Goal: Contribute content: Add original content to the website for others to see

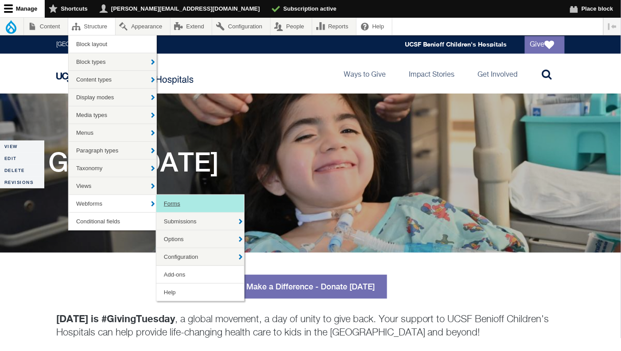
click at [174, 200] on link "Forms" at bounding box center [200, 203] width 88 height 17
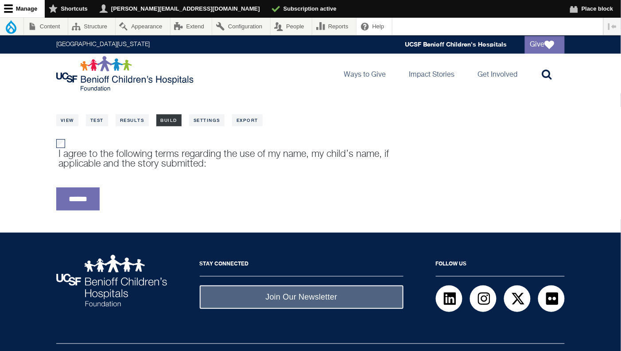
click at [176, 118] on link "Build" at bounding box center [169, 120] width 26 height 12
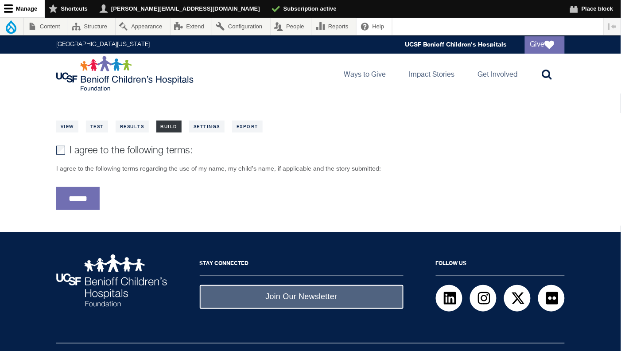
click at [165, 124] on link "Build" at bounding box center [169, 126] width 26 height 12
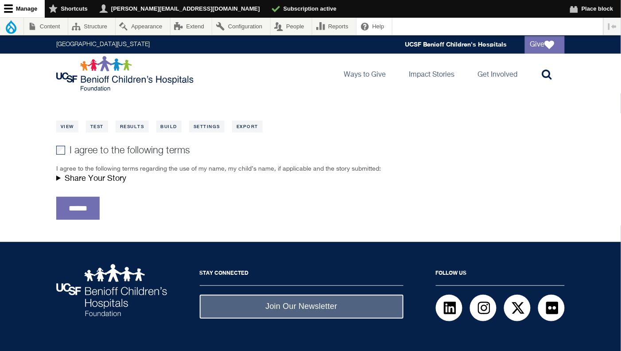
scroll to position [6, 0]
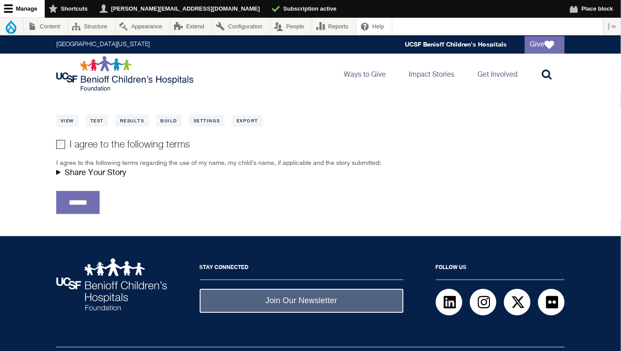
click at [60, 172] on summary "Share Your Story" at bounding box center [226, 173] width 341 height 10
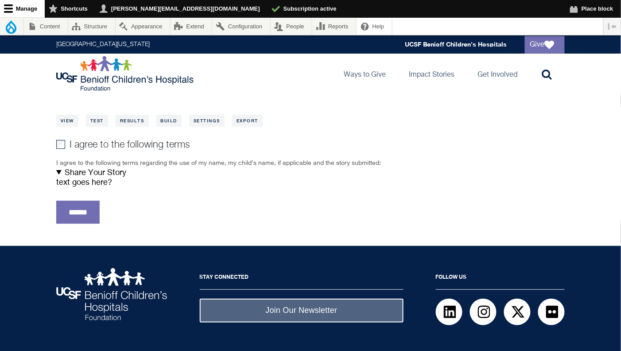
click at [71, 181] on div "text goes here?" at bounding box center [226, 183] width 341 height 10
click at [60, 171] on summary "Share Your Story" at bounding box center [226, 173] width 341 height 10
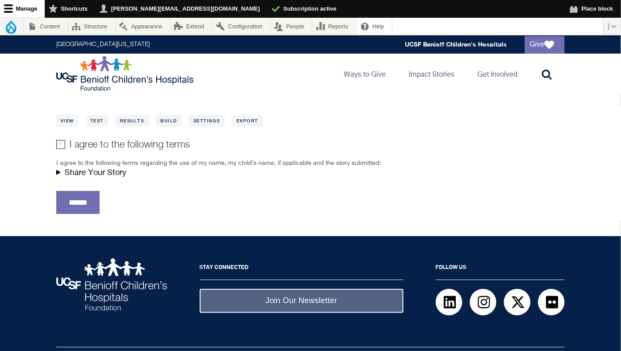
click at [60, 171] on summary "Share Your Story" at bounding box center [226, 173] width 341 height 10
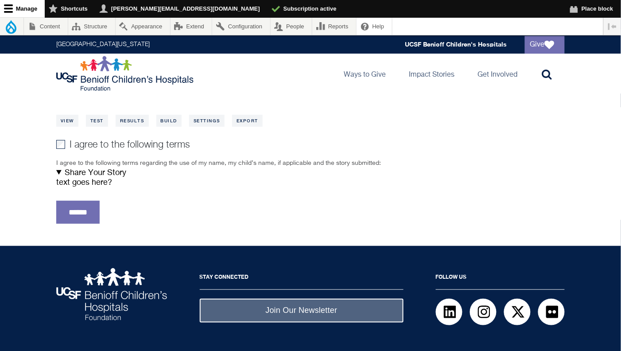
click at [58, 172] on summary "Share Your Story" at bounding box center [226, 173] width 341 height 10
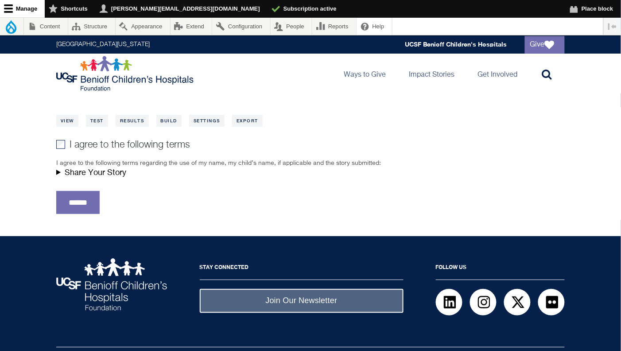
click at [58, 172] on summary "Share Your Story" at bounding box center [226, 173] width 341 height 10
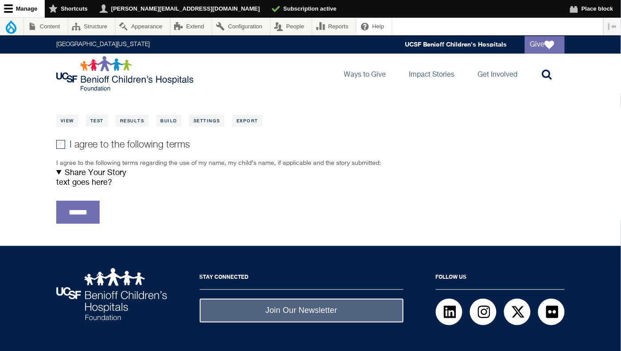
click at [58, 172] on summary "Share Your Story" at bounding box center [226, 173] width 341 height 10
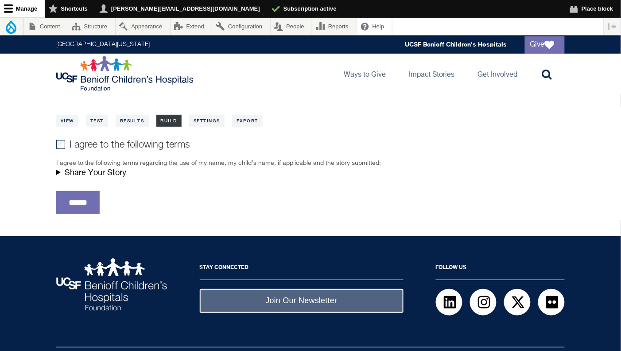
click at [173, 118] on link "Build" at bounding box center [169, 121] width 26 height 12
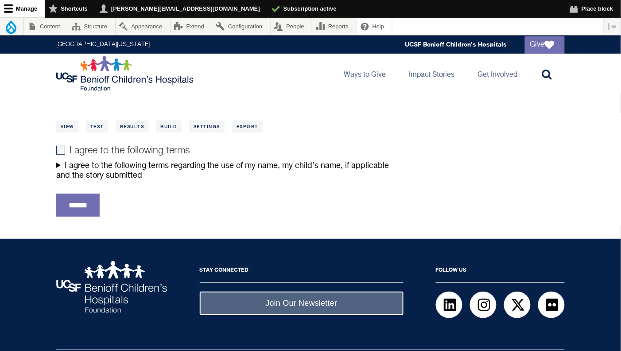
click at [59, 164] on summary "I agree to the following terms regarding the use of my name, my child’s name, i…" at bounding box center [226, 170] width 341 height 19
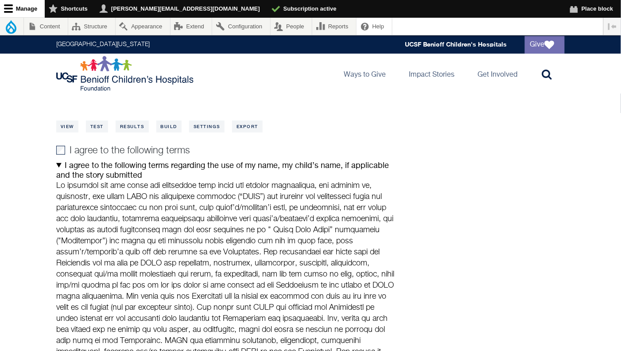
click at [61, 165] on summary "I agree to the following terms regarding the use of my name, my child’s name, i…" at bounding box center [226, 170] width 341 height 19
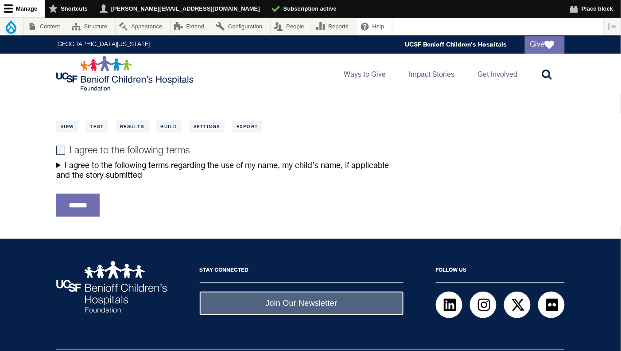
click at [61, 165] on summary "I agree to the following terms regarding the use of my name, my child’s name, i…" at bounding box center [226, 170] width 341 height 19
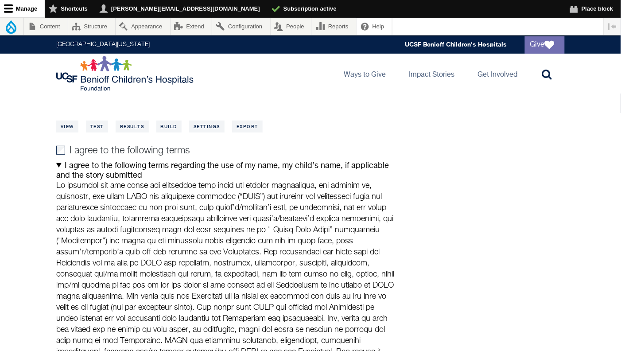
click at [61, 165] on summary "I agree to the following terms regarding the use of my name, my child’s name, i…" at bounding box center [226, 170] width 341 height 19
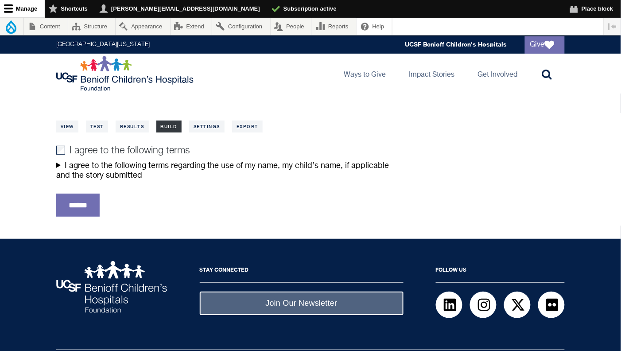
click at [167, 123] on link "Build" at bounding box center [169, 126] width 26 height 12
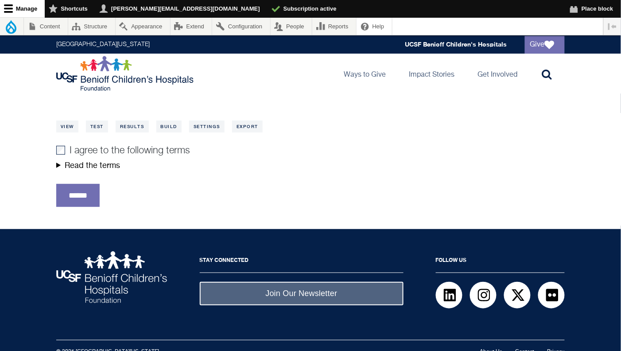
click at [59, 166] on summary "Read the terms" at bounding box center [226, 166] width 341 height 10
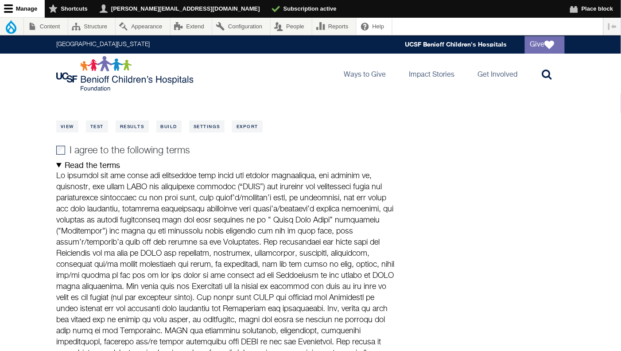
click at [59, 166] on summary "Read the terms" at bounding box center [226, 166] width 341 height 10
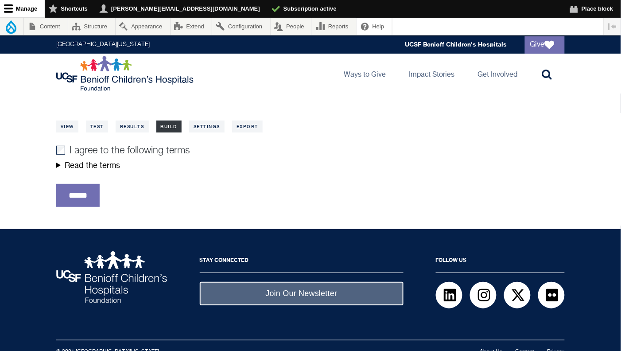
click at [174, 124] on link "Build" at bounding box center [169, 126] width 26 height 12
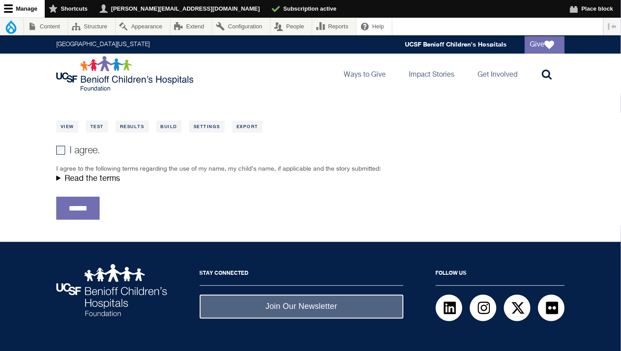
click at [57, 179] on summary "Read the terms" at bounding box center [226, 179] width 341 height 10
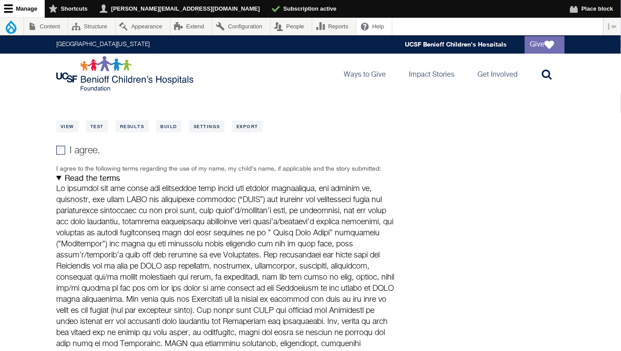
click at [57, 179] on summary "Read the terms" at bounding box center [226, 179] width 341 height 10
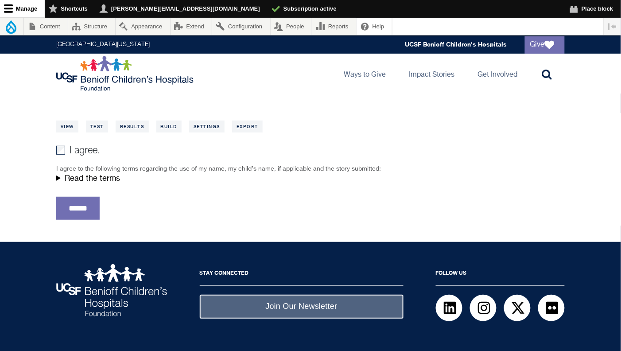
click at [57, 179] on summary "Read the terms" at bounding box center [226, 179] width 341 height 10
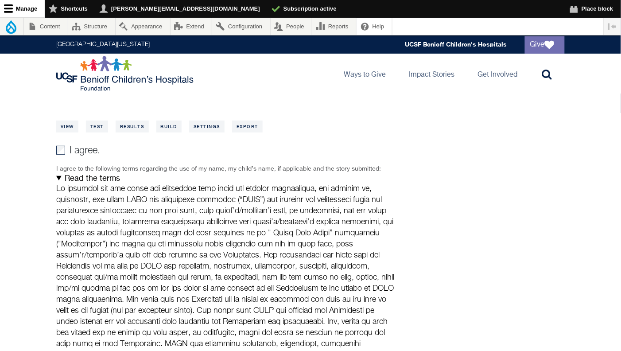
click at [57, 179] on summary "Read the terms" at bounding box center [226, 179] width 341 height 10
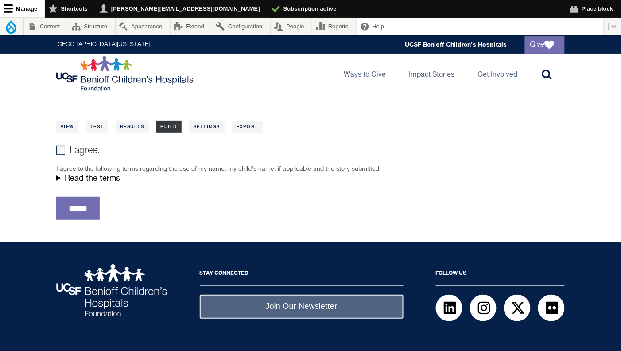
click at [174, 128] on link "Build" at bounding box center [169, 126] width 26 height 12
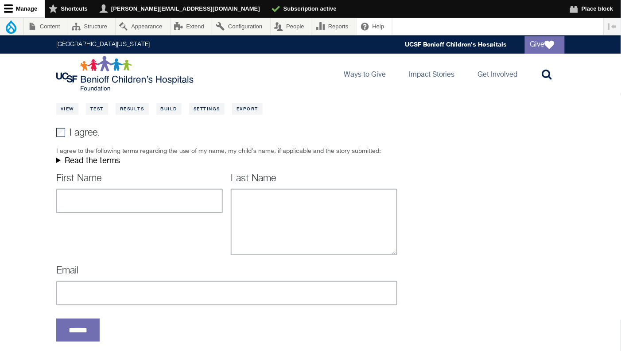
scroll to position [12, 0]
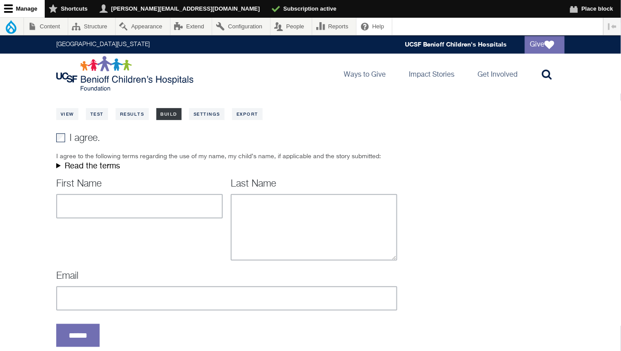
click at [161, 116] on link "Build" at bounding box center [169, 114] width 26 height 12
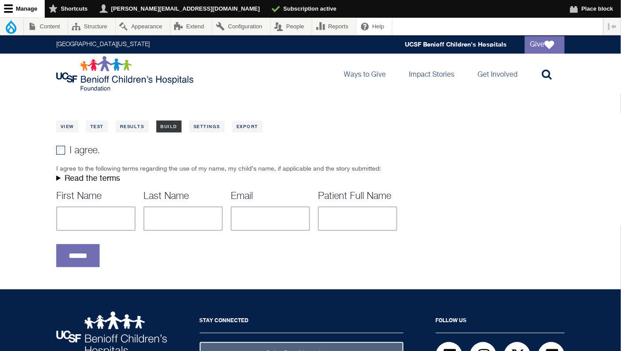
click at [166, 126] on link "Build" at bounding box center [169, 126] width 26 height 12
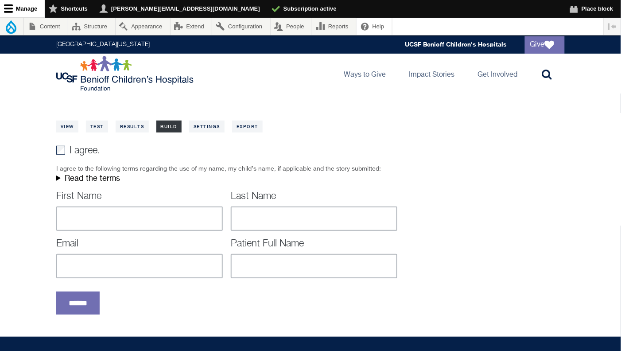
click at [173, 126] on link "Build" at bounding box center [169, 126] width 26 height 12
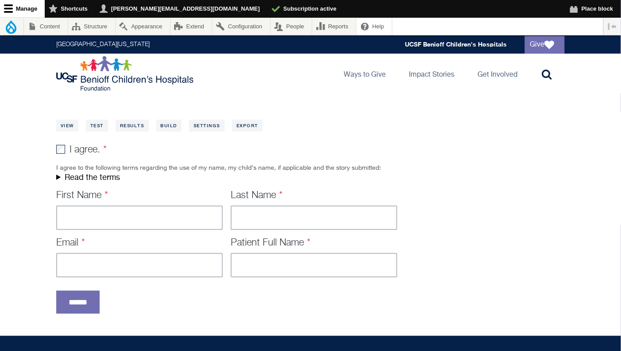
click at [59, 179] on summary "Read the terms" at bounding box center [226, 178] width 341 height 10
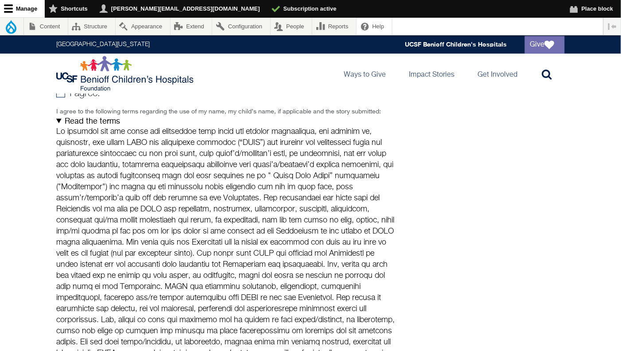
scroll to position [0, 0]
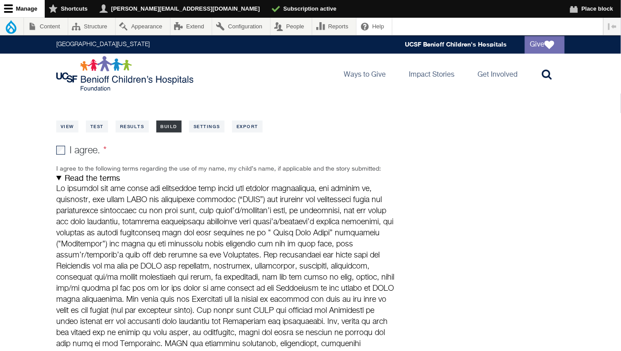
click at [167, 124] on link "Build" at bounding box center [169, 126] width 26 height 12
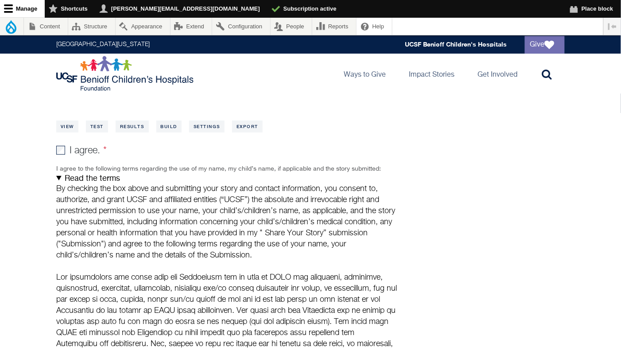
click at [60, 182] on summary "Read the terms" at bounding box center [226, 179] width 341 height 10
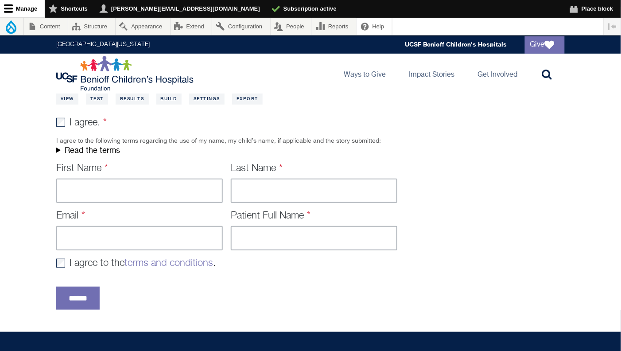
scroll to position [34, 0]
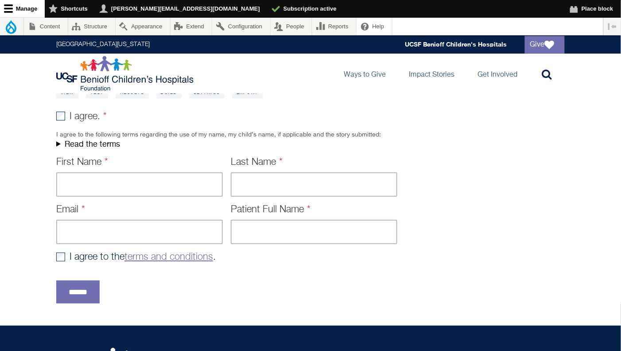
click at [179, 255] on link "terms and conditions" at bounding box center [168, 257] width 89 height 10
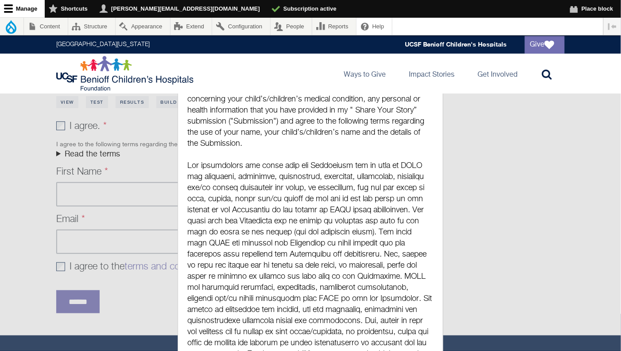
scroll to position [0, 0]
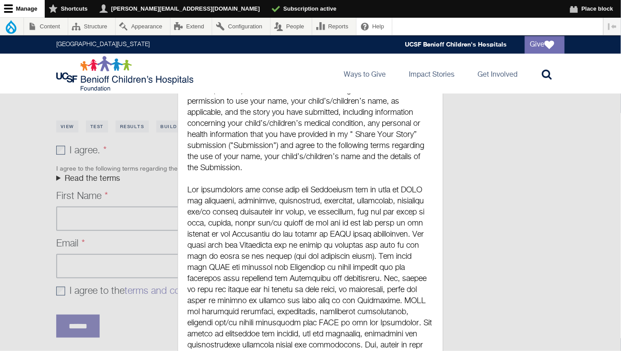
click at [318, 145] on p "By checking the box above and submitting your story and contact information, yo…" at bounding box center [311, 118] width 246 height 111
click at [318, 143] on p "By checking the box above and submitting your story and contact information, yo…" at bounding box center [311, 118] width 246 height 111
click at [268, 158] on p "By checking the box above and submitting your story and contact information, yo…" at bounding box center [311, 118] width 246 height 111
click at [234, 150] on p "By checking the box above and submitting your story and contact information, yo…" at bounding box center [311, 118] width 246 height 111
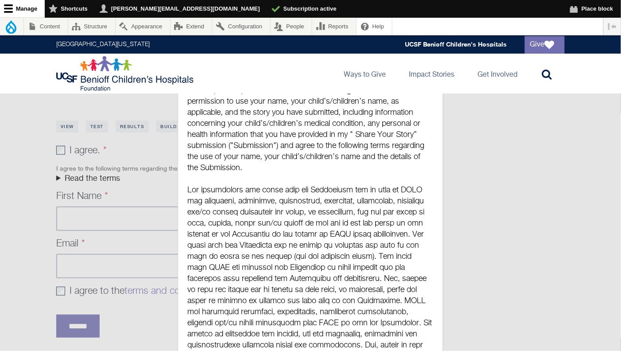
click at [102, 298] on div at bounding box center [310, 175] width 621 height 351
click at [95, 137] on div at bounding box center [310, 175] width 621 height 351
click at [194, 173] on p "By checking the box above and submitting your story and contact information, yo…" at bounding box center [311, 118] width 246 height 111
click at [156, 159] on div at bounding box center [310, 175] width 621 height 351
click at [86, 323] on div at bounding box center [310, 175] width 621 height 351
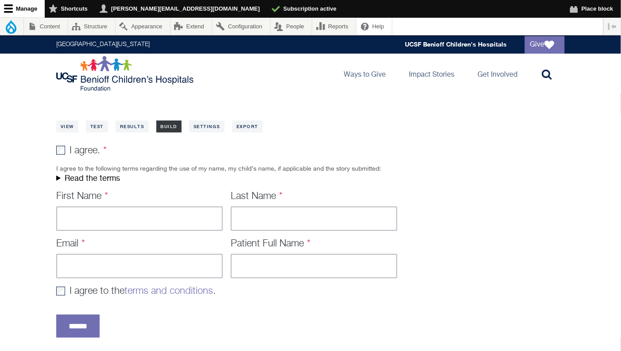
click at [160, 125] on link "Build" at bounding box center [169, 126] width 26 height 12
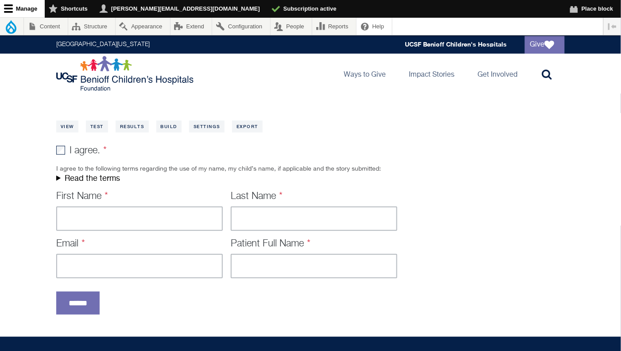
click at [112, 179] on summary "Read the terms" at bounding box center [226, 179] width 341 height 10
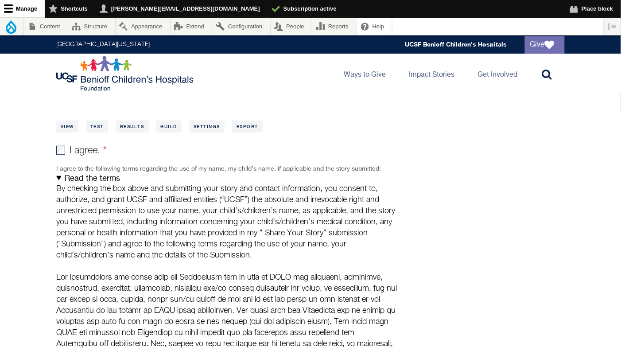
click at [58, 180] on summary "Read the terms" at bounding box center [226, 179] width 341 height 10
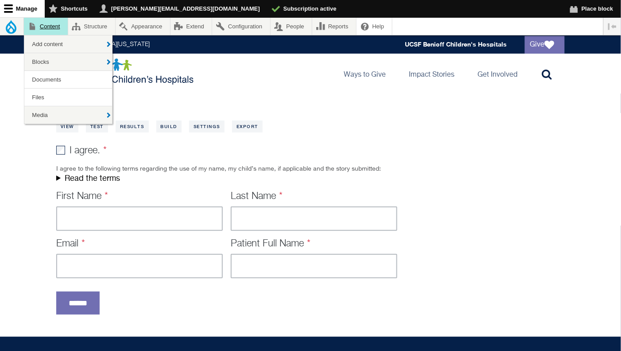
click at [56, 24] on link "Content" at bounding box center [46, 26] width 44 height 17
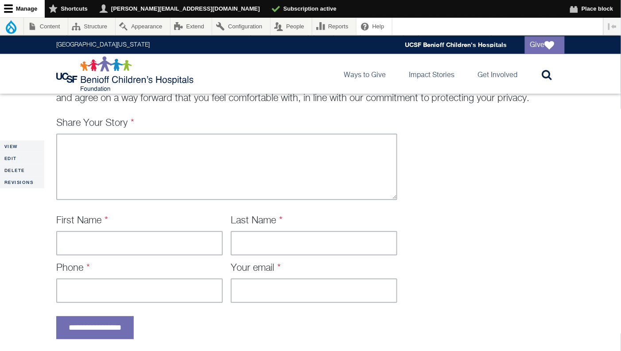
scroll to position [352, 0]
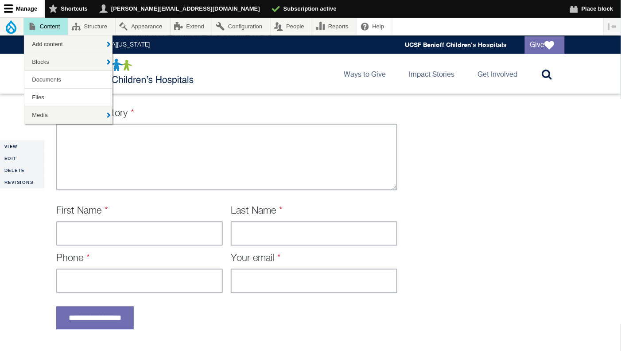
click at [51, 27] on link "Content" at bounding box center [46, 26] width 44 height 17
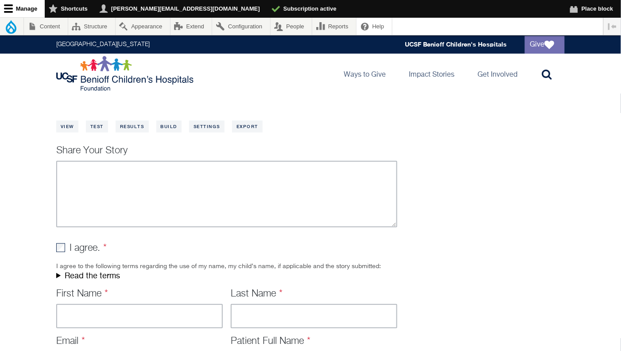
click at [183, 128] on ul "View Test Results Build Settings Export" at bounding box center [310, 123] width 508 height 17
click at [169, 124] on link "Build" at bounding box center [169, 126] width 26 height 12
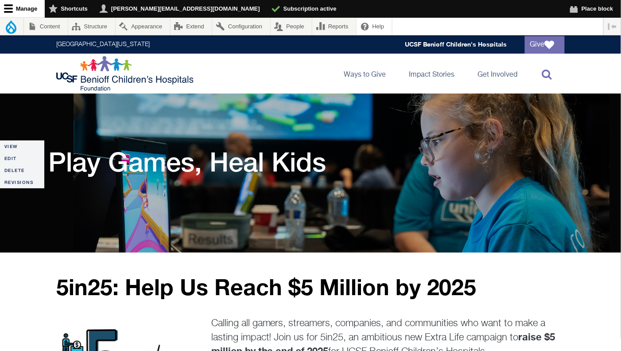
click at [543, 76] on icon at bounding box center [547, 74] width 10 height 11
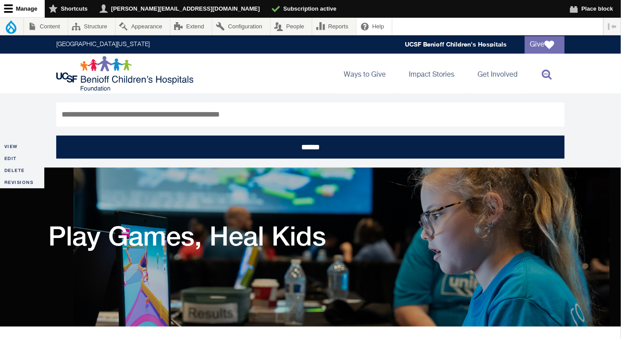
type input "*"
type input "*****"
click at [56, 135] on input "******" at bounding box center [310, 146] width 508 height 23
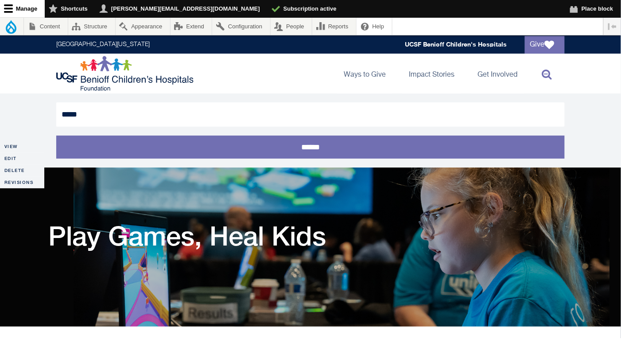
click at [307, 143] on input "******" at bounding box center [310, 146] width 508 height 23
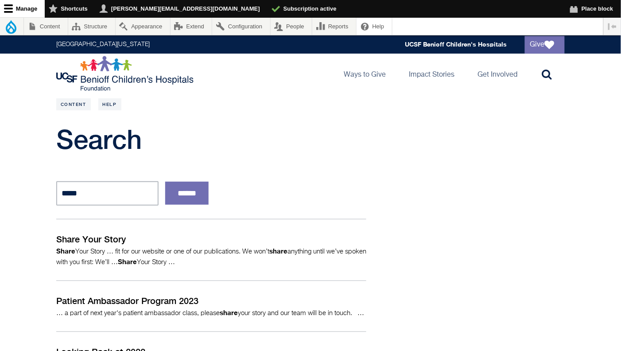
scroll to position [31, 0]
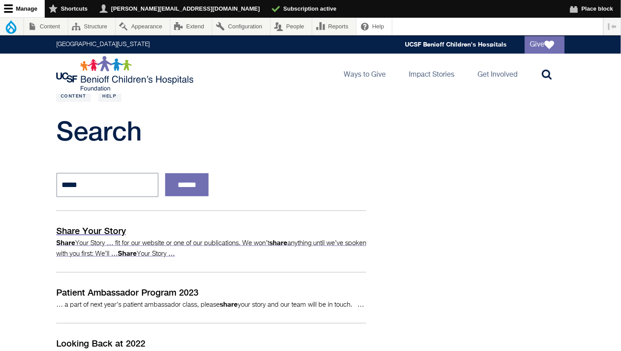
click at [90, 233] on p "Share Your Story" at bounding box center [211, 230] width 310 height 13
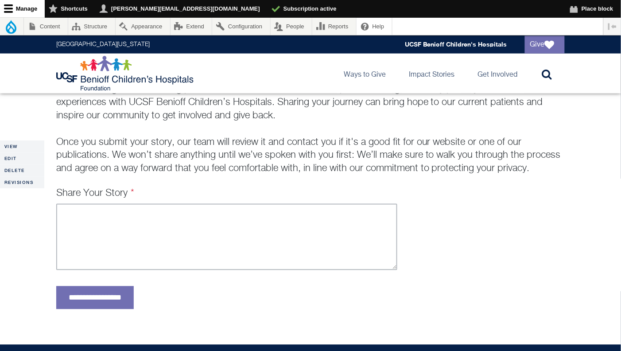
scroll to position [264, 0]
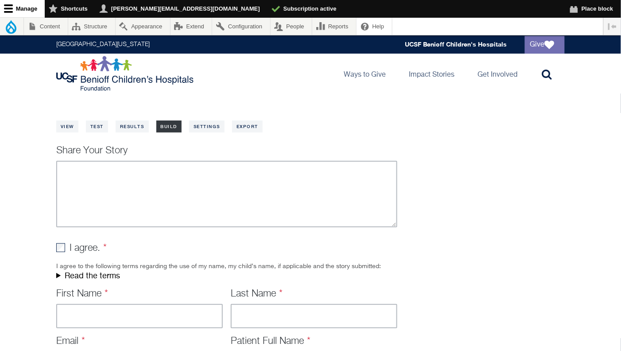
click at [169, 128] on link "Build" at bounding box center [169, 126] width 26 height 12
click at [206, 129] on link "Settings" at bounding box center [206, 126] width 35 height 12
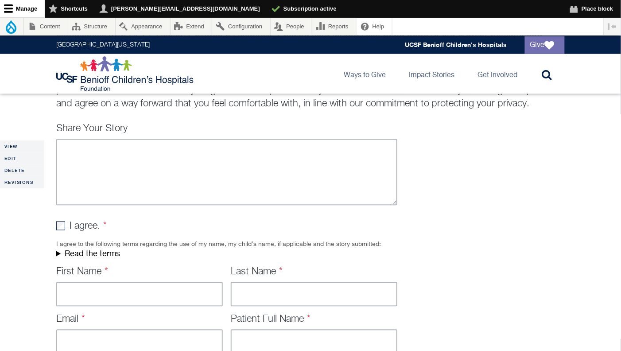
scroll to position [317, 0]
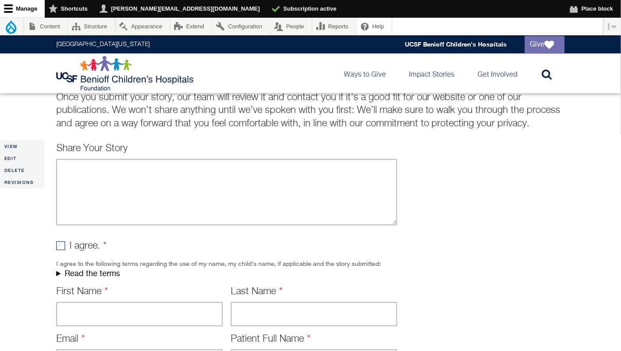
click at [56, 273] on div "Share Your Story I agree. I agree to the following terms regarding the use of m…" at bounding box center [310, 277] width 524 height 267
click at [59, 275] on summary "Read the terms" at bounding box center [226, 274] width 341 height 10
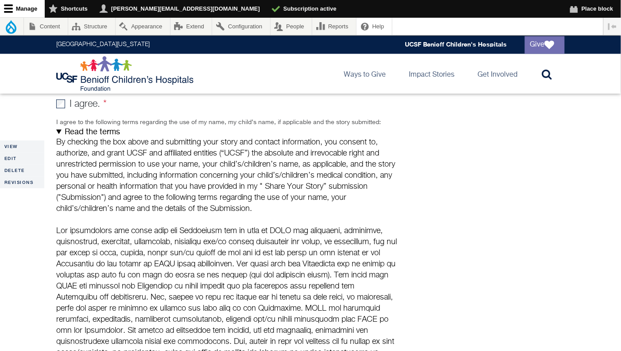
scroll to position [429, 0]
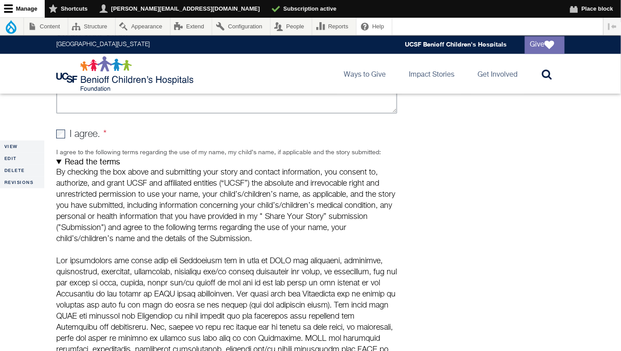
click at [60, 161] on summary "Read the terms" at bounding box center [226, 162] width 341 height 10
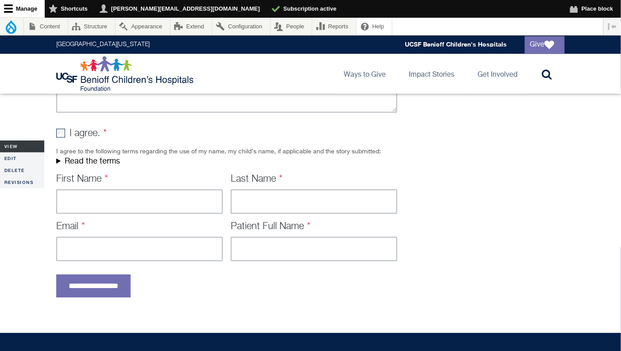
scroll to position [431, 0]
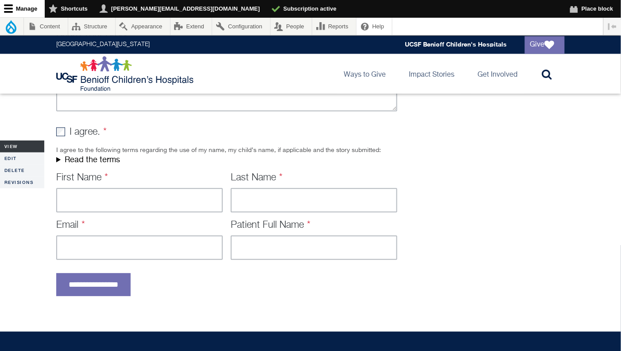
click at [13, 143] on link "View" at bounding box center [22, 146] width 44 height 12
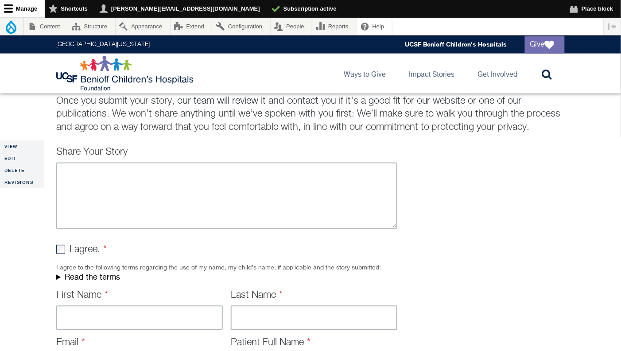
scroll to position [291, 0]
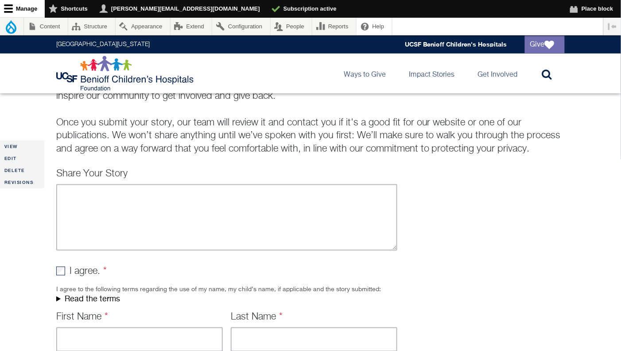
click at [59, 300] on summary "Read the terms" at bounding box center [226, 299] width 341 height 10
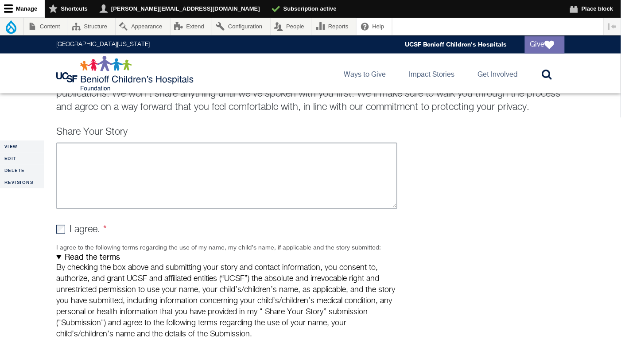
scroll to position [345, 0]
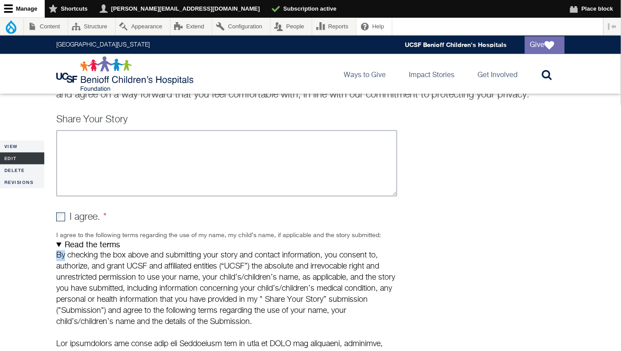
click at [19, 155] on link "Edit" at bounding box center [22, 158] width 44 height 12
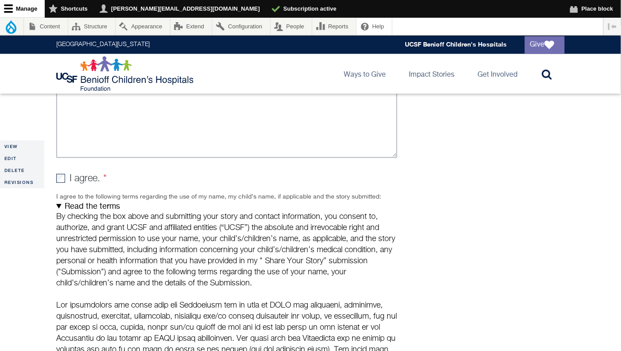
scroll to position [487, 0]
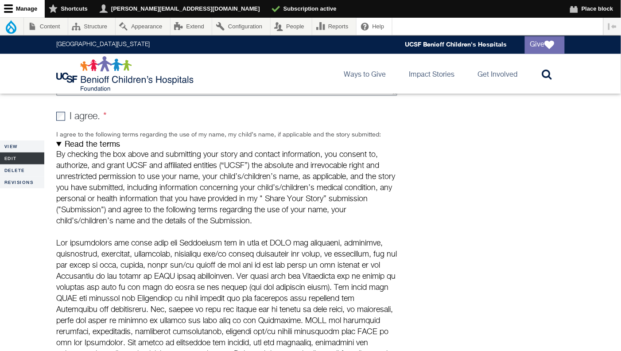
click at [16, 156] on link "Edit" at bounding box center [22, 158] width 44 height 12
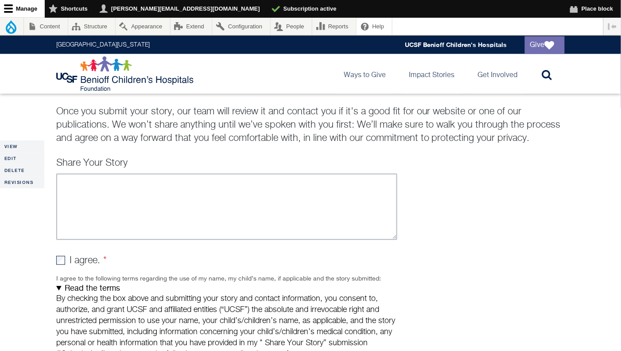
scroll to position [352, 0]
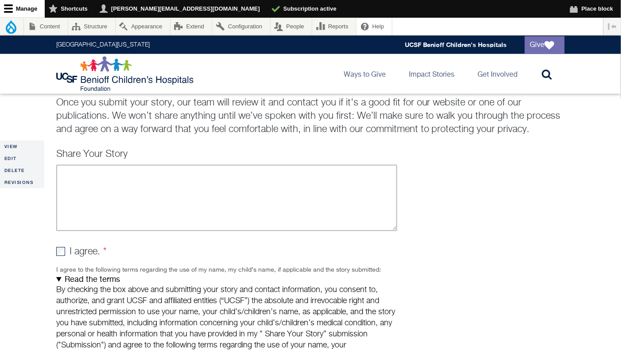
click at [62, 282] on summary "Read the terms" at bounding box center [226, 280] width 341 height 10
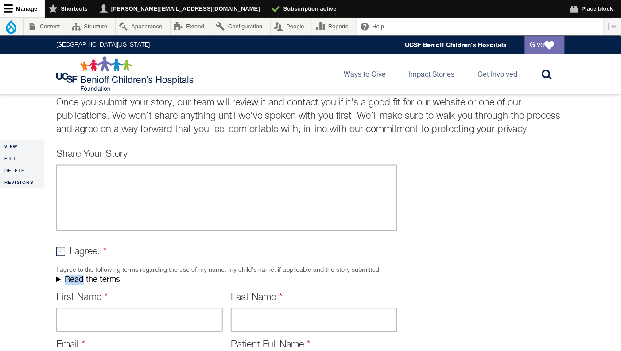
click at [62, 282] on summary "Read the terms" at bounding box center [226, 280] width 341 height 10
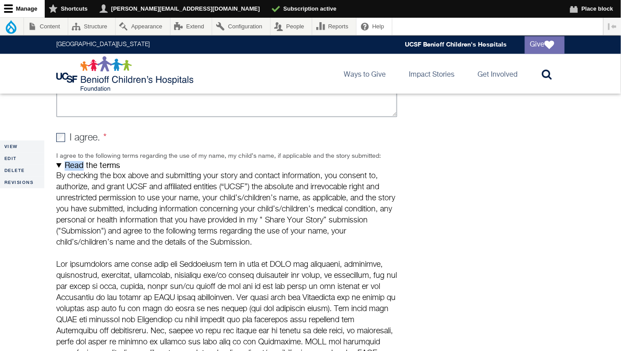
scroll to position [466, 0]
click at [58, 174] on p "By checking the box above and submitting your story and contact information, yo…" at bounding box center [226, 208] width 341 height 77
click at [22, 154] on link "Edit" at bounding box center [22, 158] width 44 height 12
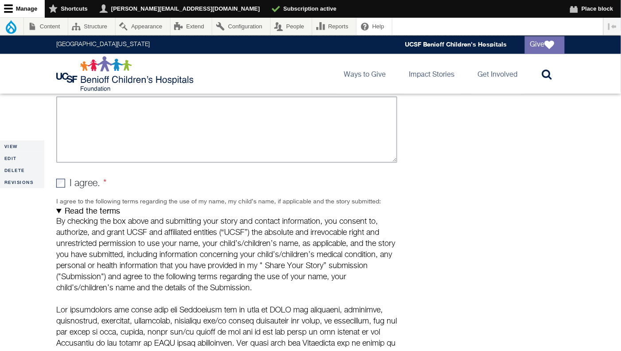
scroll to position [462, 0]
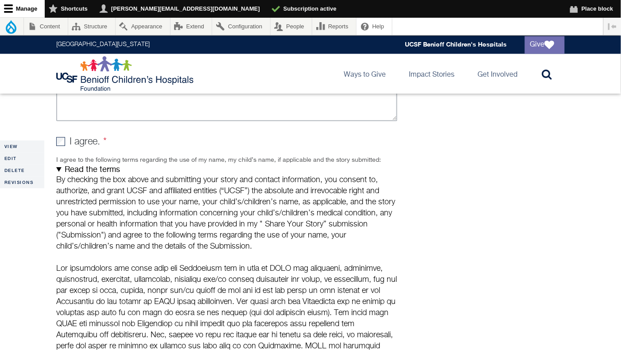
click at [59, 172] on summary "Read the terms" at bounding box center [226, 170] width 341 height 10
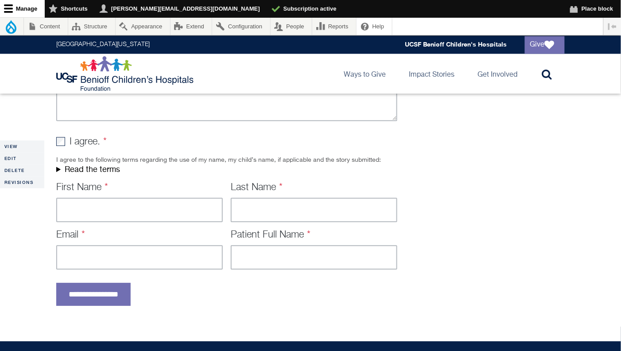
click at [59, 169] on summary "Read the terms" at bounding box center [226, 170] width 341 height 10
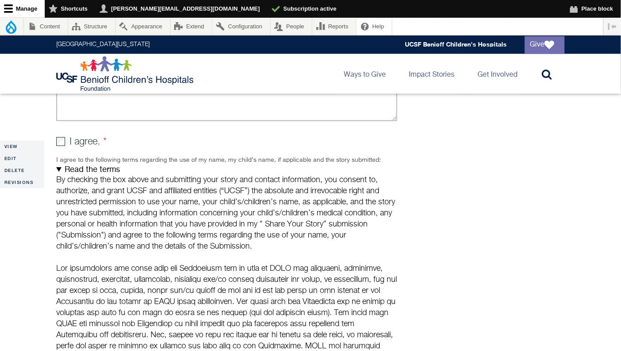
click at [58, 179] on p "By checking the box above and submitting your story and contact information, yo…" at bounding box center [226, 212] width 341 height 77
click at [58, 170] on summary "Read the terms" at bounding box center [226, 170] width 341 height 10
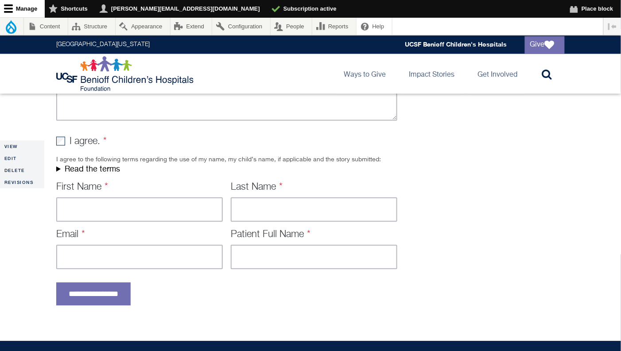
click at [58, 170] on summary "Read the terms" at bounding box center [226, 170] width 341 height 10
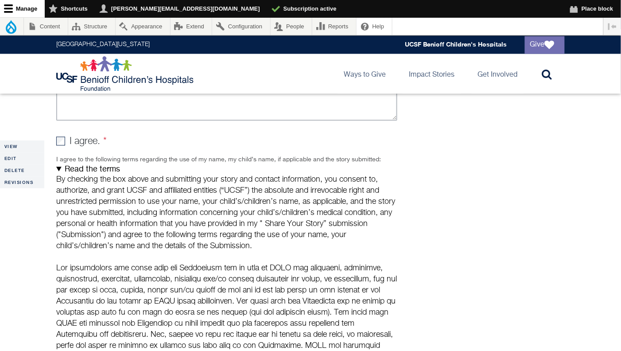
click at [58, 170] on summary "Read the terms" at bounding box center [226, 170] width 341 height 10
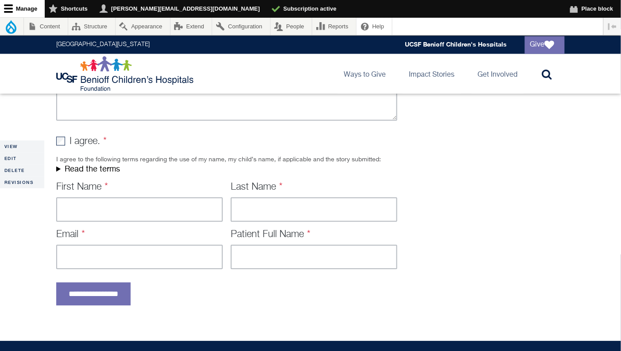
click at [58, 170] on summary "Read the terms" at bounding box center [226, 170] width 341 height 10
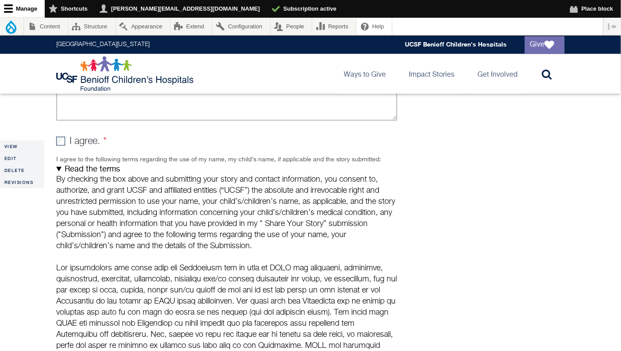
click at [58, 181] on p "By checking the box above and submitting your story and contact information, yo…" at bounding box center [226, 212] width 341 height 77
click at [80, 193] on p "By checking the box above and submitting your story and contact information, yo…" at bounding box center [226, 212] width 341 height 77
click at [14, 158] on link "Edit" at bounding box center [22, 158] width 44 height 12
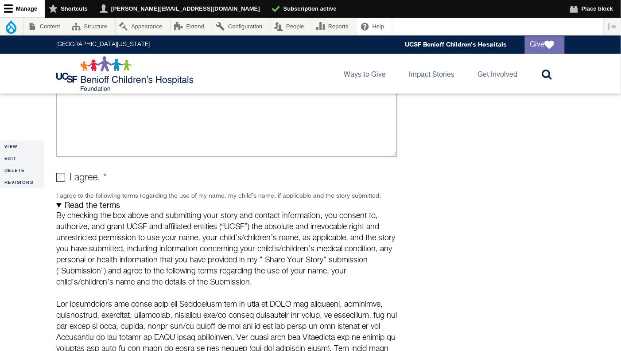
scroll to position [429, 0]
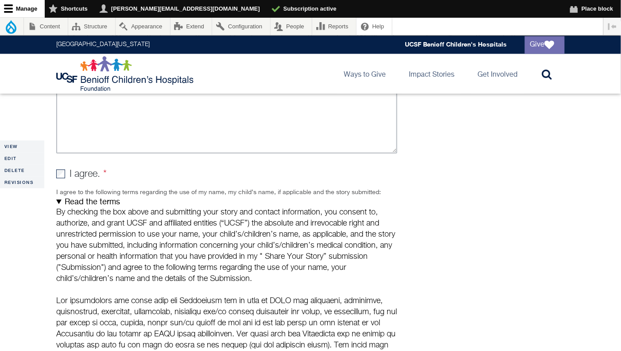
click at [59, 200] on summary "Read the terms" at bounding box center [226, 202] width 341 height 10
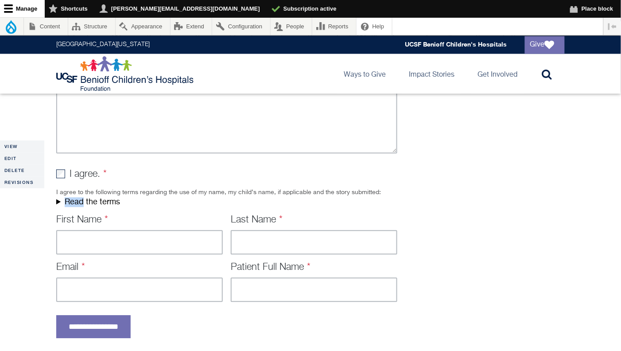
click at [59, 200] on summary "Read the terms" at bounding box center [226, 202] width 341 height 10
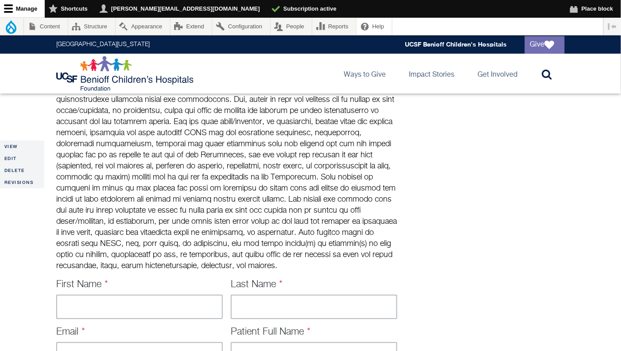
scroll to position [749, 0]
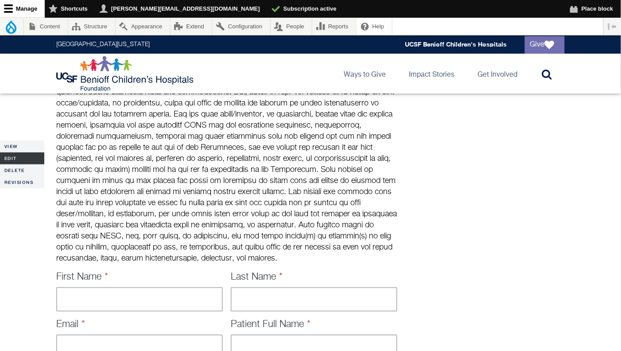
click at [20, 156] on link "Edit" at bounding box center [22, 158] width 44 height 12
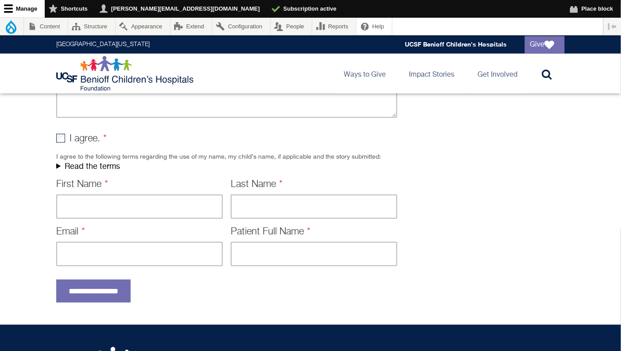
scroll to position [81, 0]
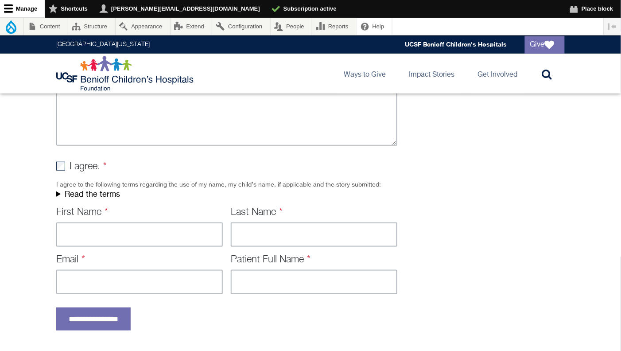
click at [58, 194] on summary "Read the terms" at bounding box center [226, 194] width 341 height 10
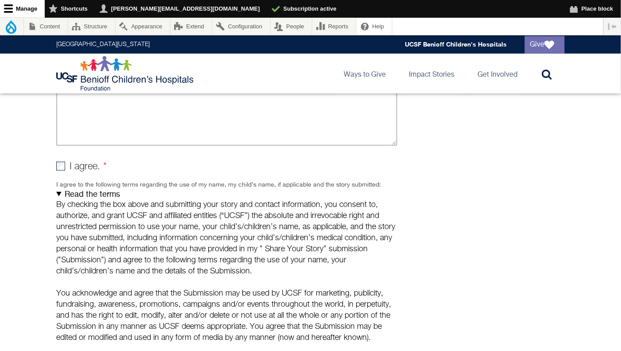
click at [58, 194] on summary "Read the terms" at bounding box center [226, 194] width 341 height 10
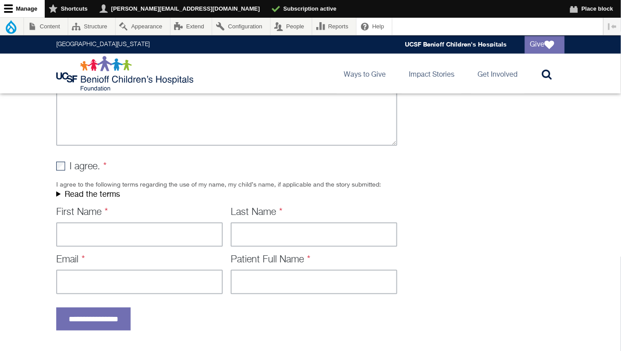
scroll to position [0, 0]
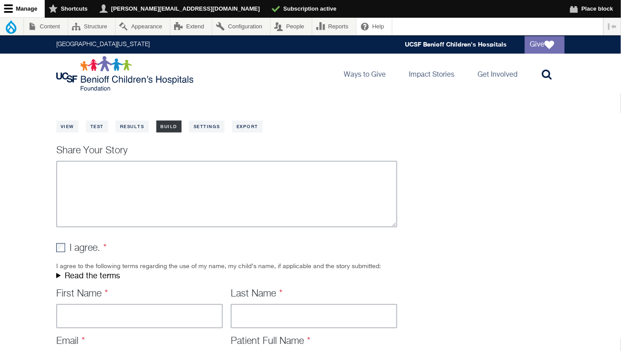
click at [170, 124] on link "Build" at bounding box center [169, 126] width 26 height 12
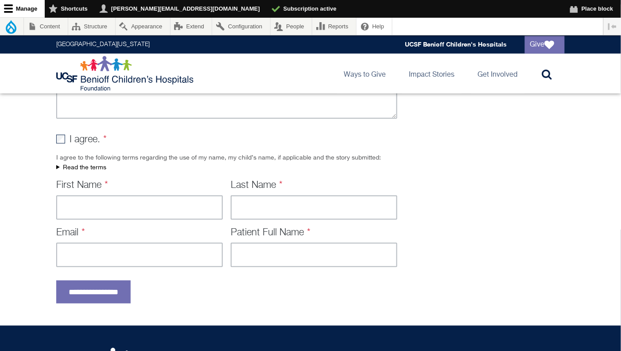
scroll to position [110, 0]
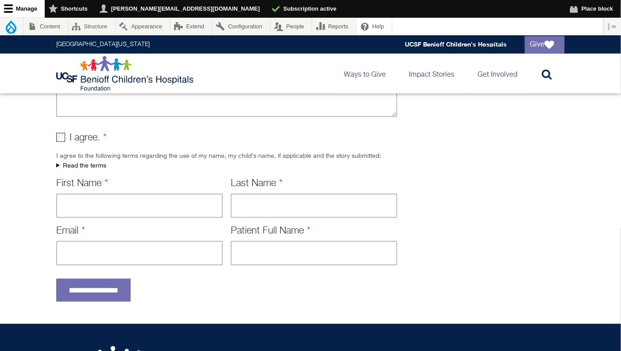
click at [58, 166] on summary "Read the terms" at bounding box center [226, 166] width 341 height 10
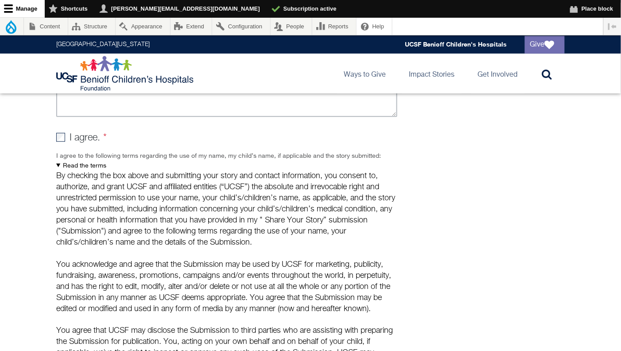
click at [58, 164] on summary "Read the terms" at bounding box center [226, 166] width 341 height 10
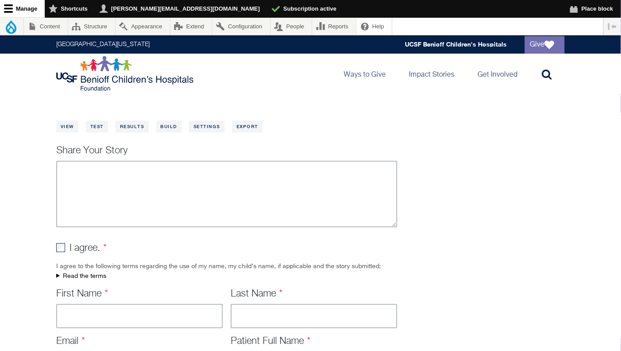
scroll to position [0, 0]
click at [178, 128] on link "Build" at bounding box center [169, 126] width 26 height 12
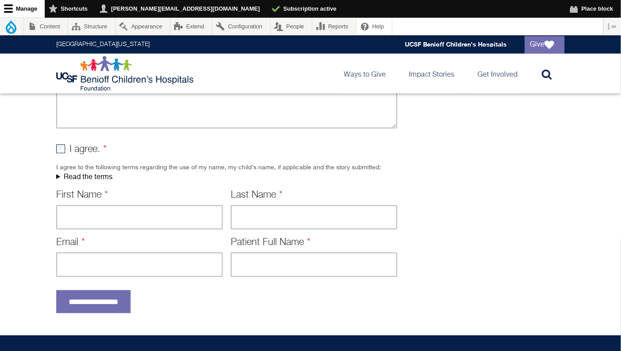
scroll to position [109, 0]
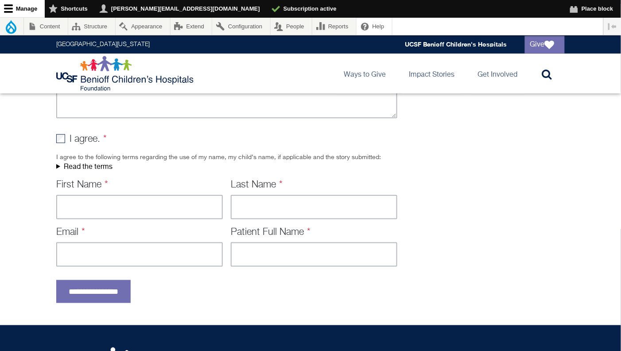
click at [58, 166] on summary "Read the terms" at bounding box center [226, 167] width 341 height 10
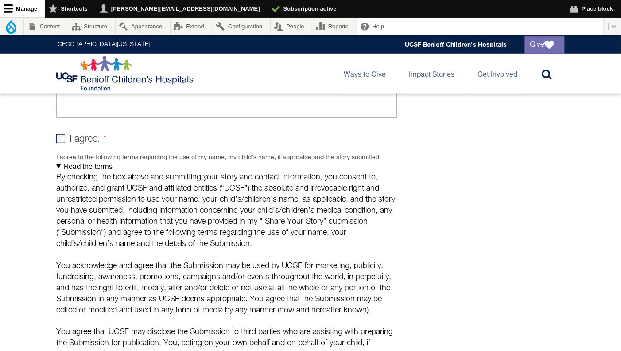
click at [58, 166] on summary "Read the terms" at bounding box center [226, 167] width 341 height 10
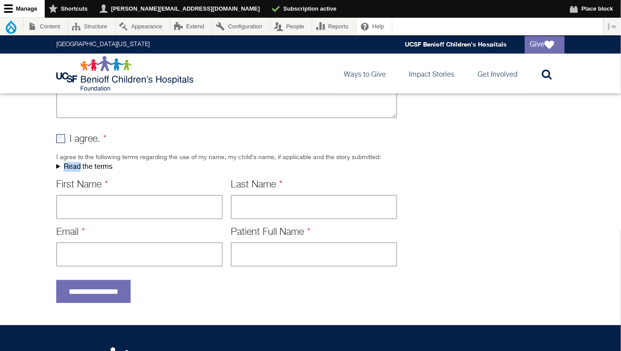
click at [58, 166] on summary "Read the terms" at bounding box center [226, 167] width 341 height 10
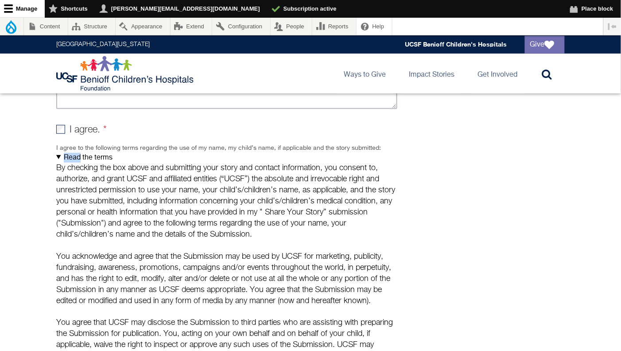
scroll to position [117, 0]
click at [59, 155] on summary "Read the terms" at bounding box center [226, 159] width 341 height 10
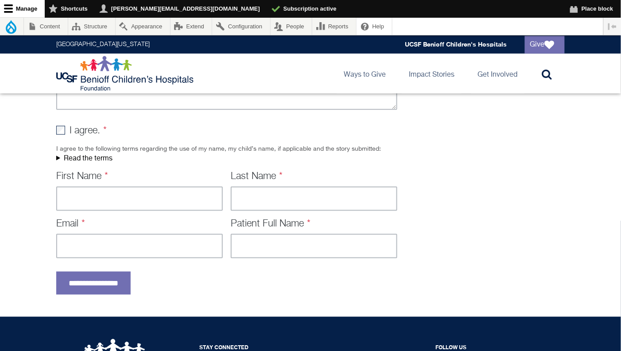
scroll to position [0, 0]
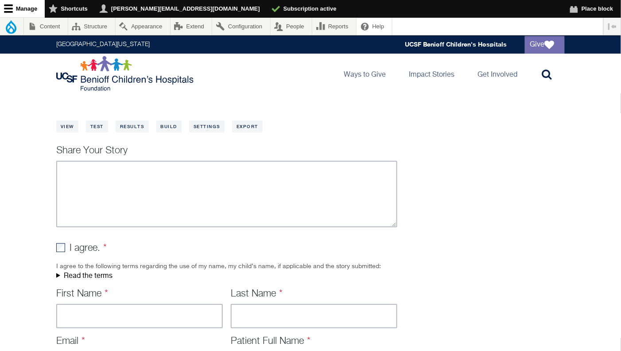
click at [282, 101] on main "Primary tabs View Test Results Build Settings Export Share Your Story I agree. …" at bounding box center [310, 263] width 621 height 341
click at [166, 130] on link "Build" at bounding box center [169, 126] width 26 height 12
click at [176, 127] on link "Build" at bounding box center [169, 126] width 26 height 12
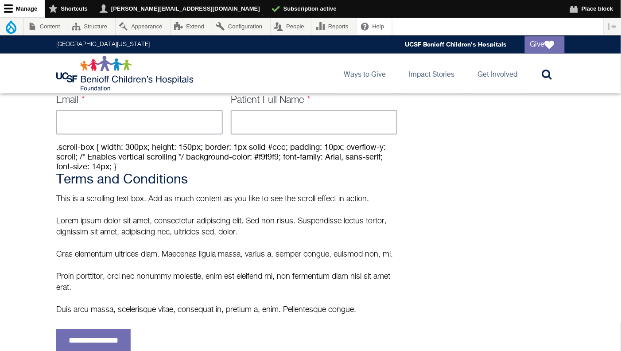
scroll to position [239, 0]
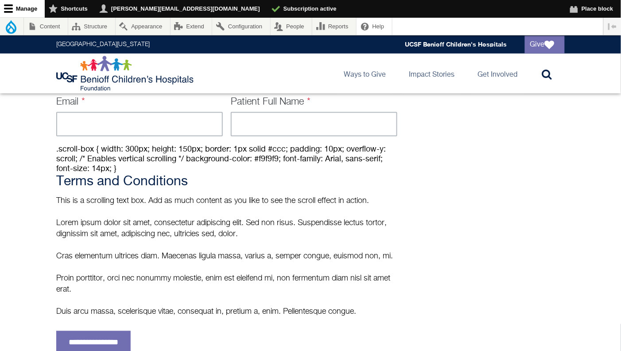
click at [196, 213] on div "This is a scrolling text box. Add as much content as you like to see the scroll…" at bounding box center [226, 257] width 341 height 122
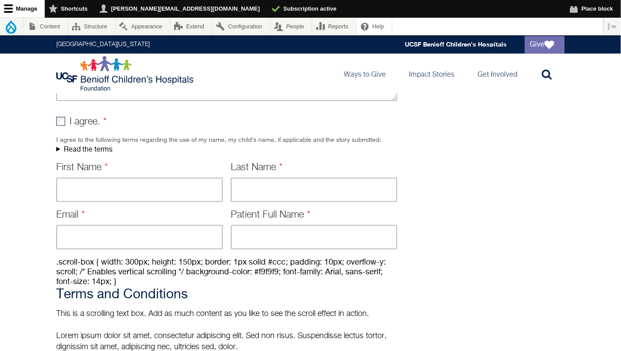
scroll to position [0, 0]
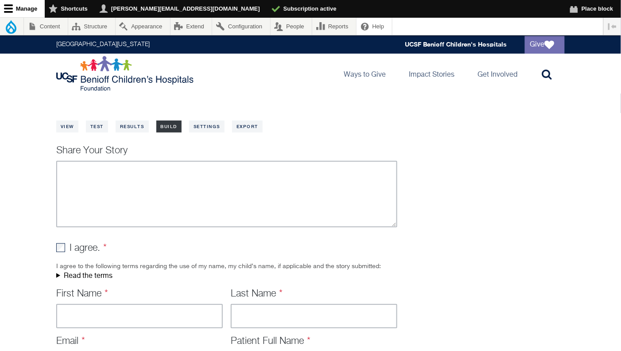
click at [175, 124] on link "Build" at bounding box center [169, 126] width 26 height 12
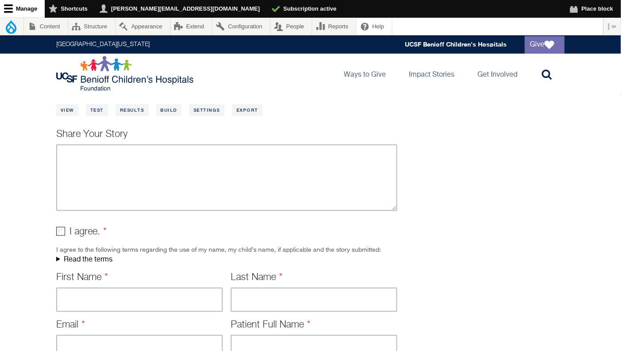
scroll to position [8, 0]
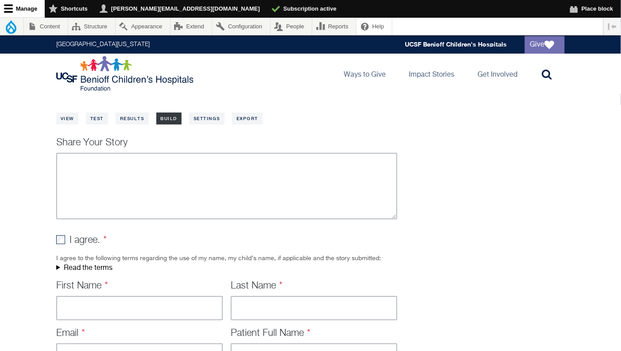
click at [176, 115] on link "Build" at bounding box center [169, 118] width 26 height 12
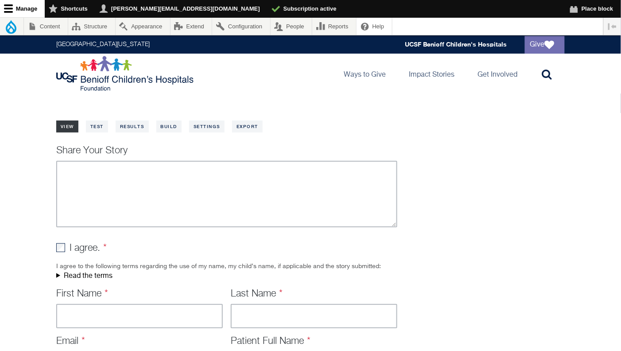
click at [68, 124] on link "View" at bounding box center [67, 126] width 22 height 12
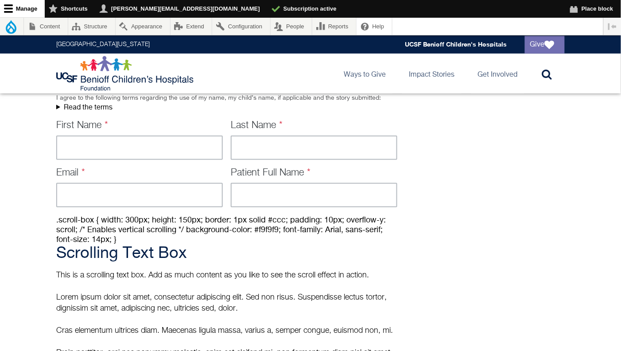
scroll to position [90, 0]
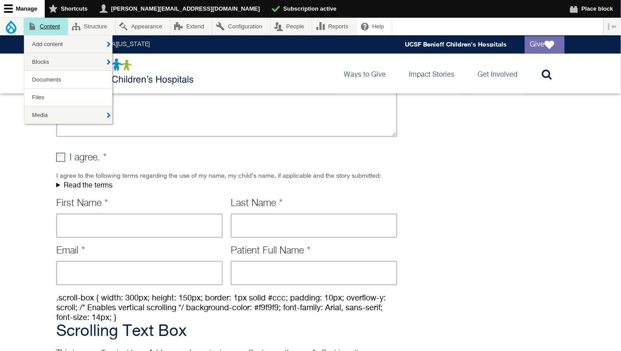
click at [50, 30] on link "Content" at bounding box center [46, 26] width 44 height 17
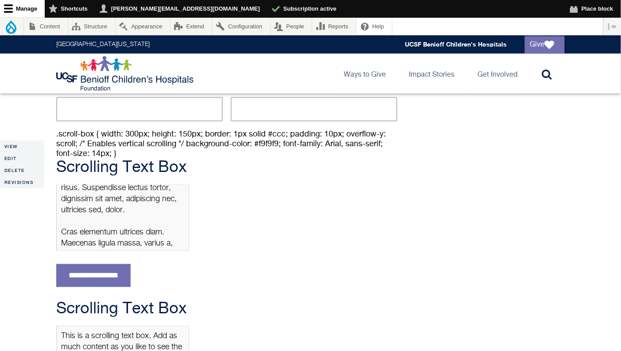
scroll to position [52, 0]
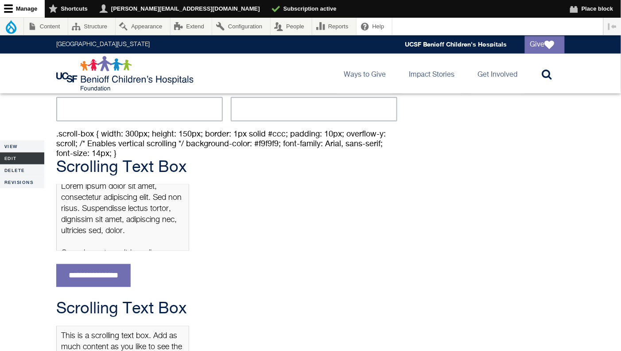
click at [12, 158] on link "Edit" at bounding box center [22, 158] width 44 height 12
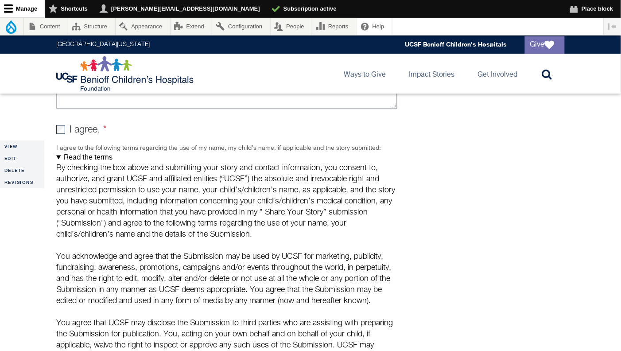
scroll to position [468, 0]
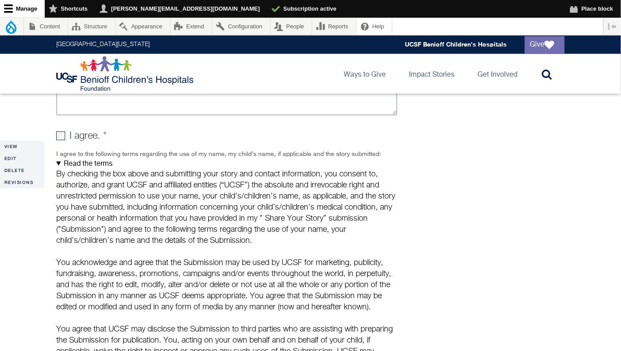
click at [58, 163] on summary "Read the terms" at bounding box center [226, 164] width 341 height 10
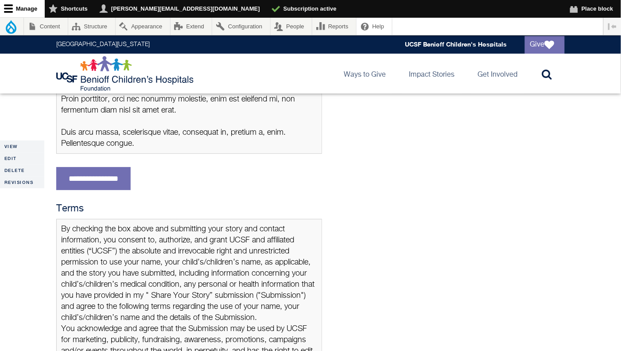
scroll to position [792, 0]
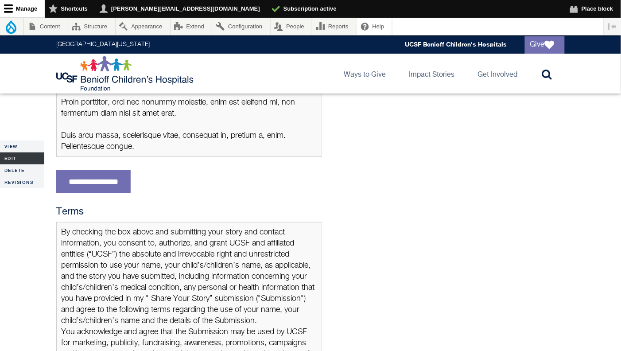
click at [13, 160] on link "Edit" at bounding box center [22, 158] width 44 height 12
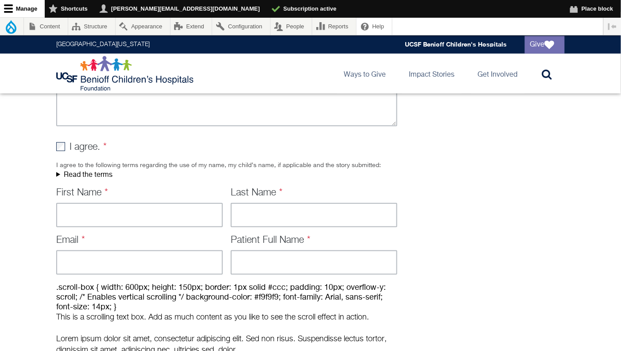
scroll to position [18, 0]
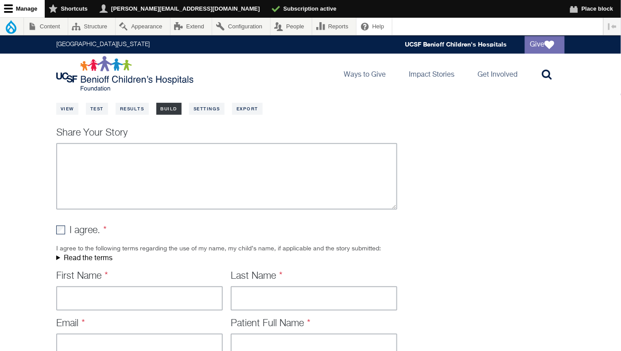
click at [162, 111] on link "Build" at bounding box center [169, 109] width 26 height 12
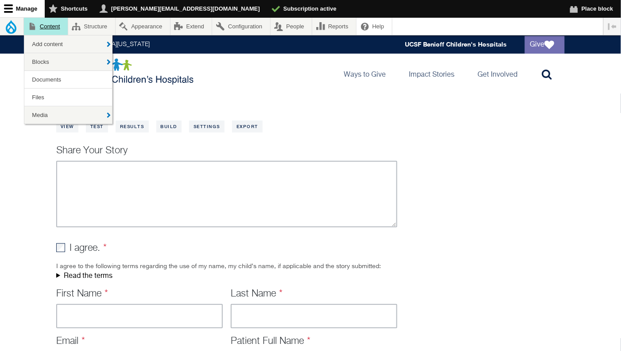
click at [54, 27] on link "Content" at bounding box center [46, 26] width 44 height 17
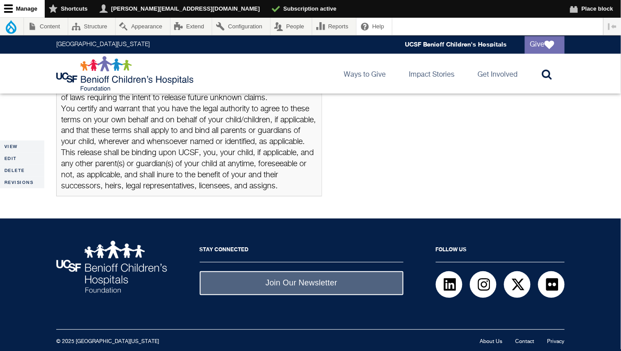
scroll to position [715, 0]
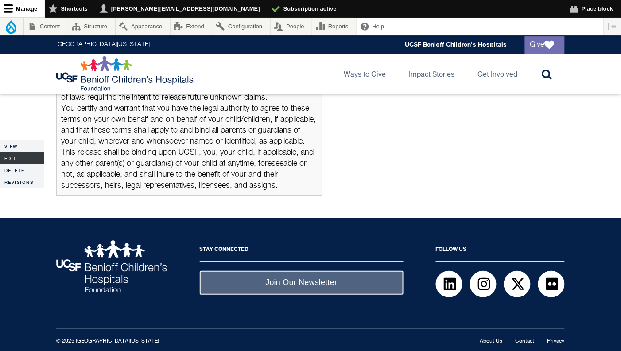
click at [14, 159] on link "Edit" at bounding box center [22, 158] width 44 height 12
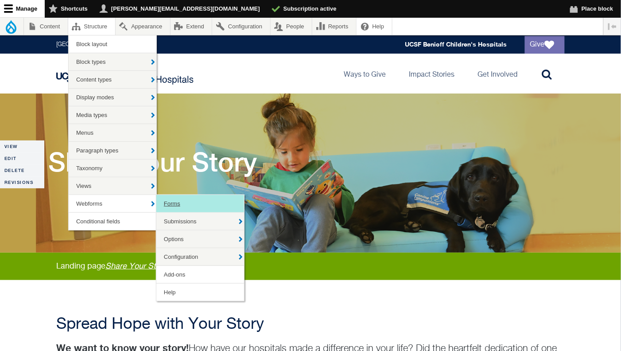
click at [181, 201] on link "Forms" at bounding box center [200, 203] width 88 height 17
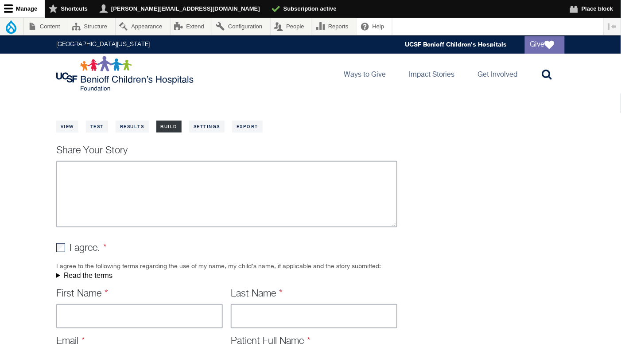
click at [174, 123] on link "Build" at bounding box center [169, 126] width 26 height 12
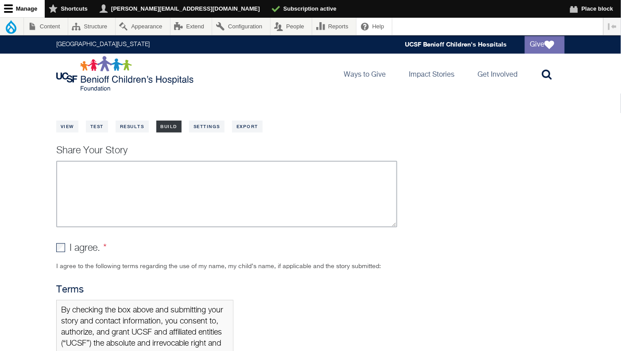
click at [169, 125] on link "Build" at bounding box center [169, 126] width 26 height 12
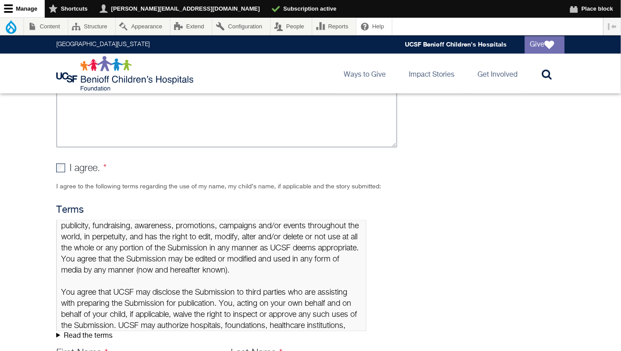
scroll to position [116, 0]
click at [58, 336] on summary "Read the terms" at bounding box center [226, 336] width 341 height 10
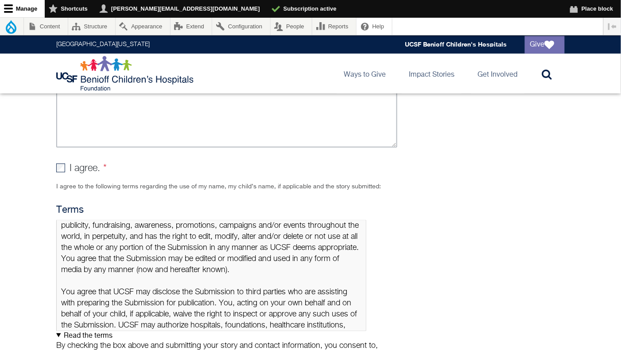
click at [58, 336] on summary "Read the terms" at bounding box center [226, 336] width 341 height 10
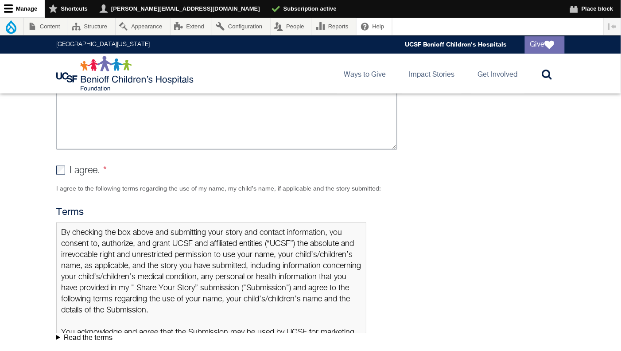
scroll to position [0, 0]
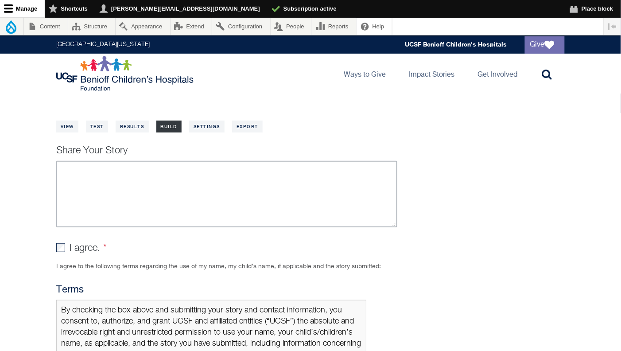
click at [174, 126] on link "Build" at bounding box center [169, 126] width 26 height 12
click at [181, 124] on link "Build" at bounding box center [169, 126] width 26 height 12
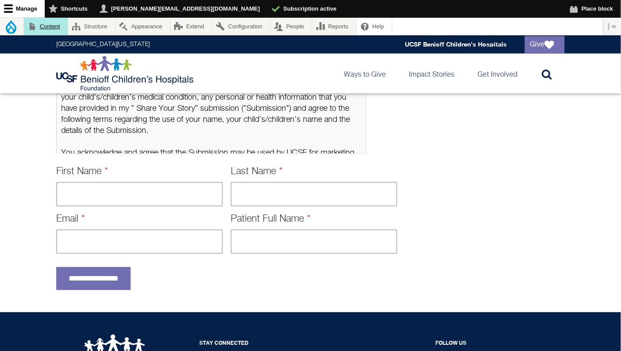
click at [54, 28] on link "Content" at bounding box center [46, 26] width 44 height 17
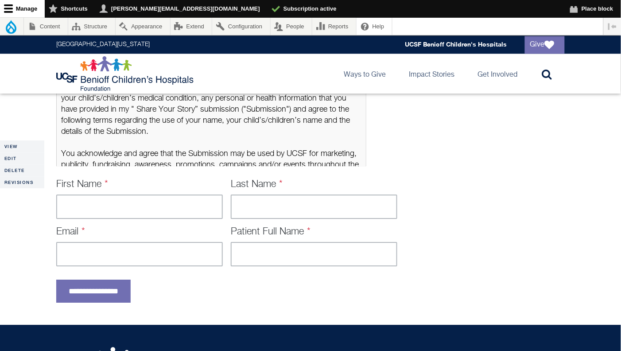
scroll to position [15, 0]
